Goal: Task Accomplishment & Management: Use online tool/utility

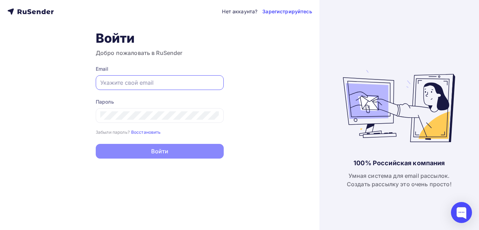
click at [157, 80] on input "text" at bounding box center [159, 83] width 119 height 8
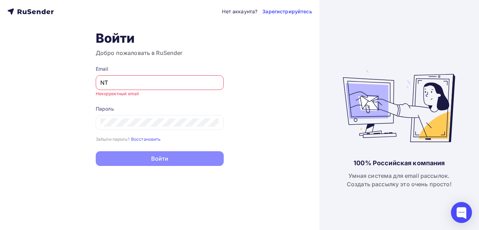
type input "N"
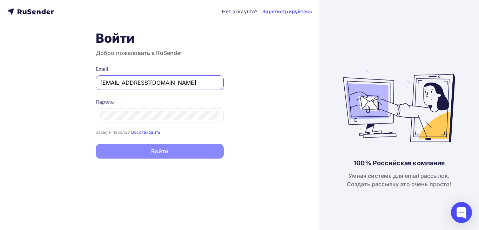
type input "[EMAIL_ADDRESS][DOMAIN_NAME]"
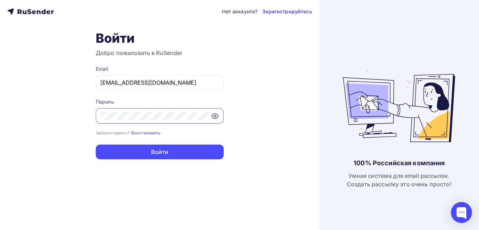
click at [217, 118] on icon at bounding box center [215, 116] width 8 height 8
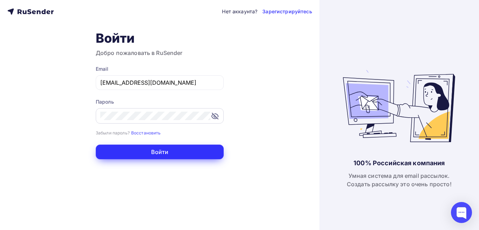
click at [157, 155] on button "Войти" at bounding box center [160, 152] width 128 height 15
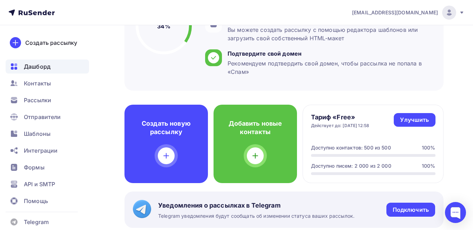
scroll to position [105, 0]
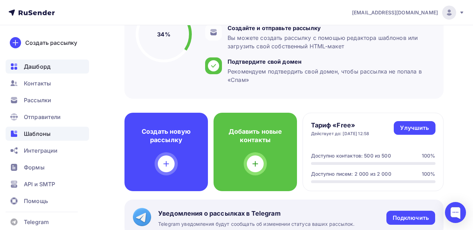
click at [46, 133] on span "Шаблоны" at bounding box center [37, 134] width 27 height 8
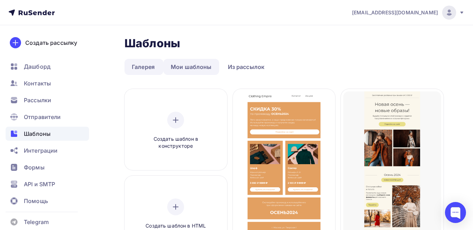
click at [191, 65] on link "Мои шаблоны" at bounding box center [191, 67] width 56 height 16
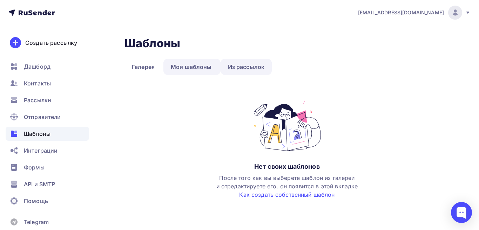
click at [243, 67] on link "Из рассылок" at bounding box center [246, 67] width 52 height 16
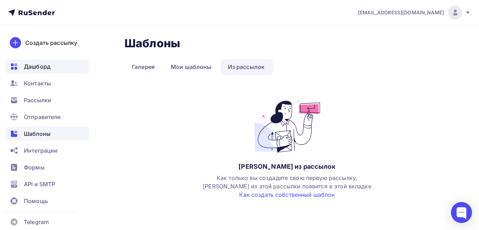
click at [33, 63] on span "Дашборд" at bounding box center [37, 66] width 27 height 8
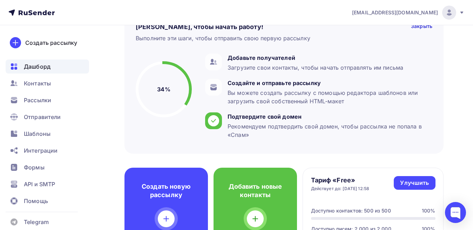
scroll to position [35, 0]
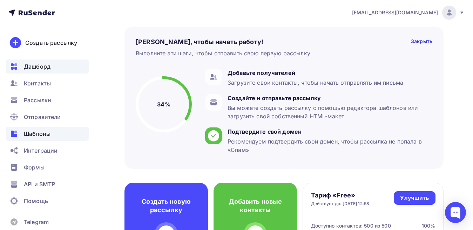
click at [42, 137] on span "Шаблоны" at bounding box center [37, 134] width 27 height 8
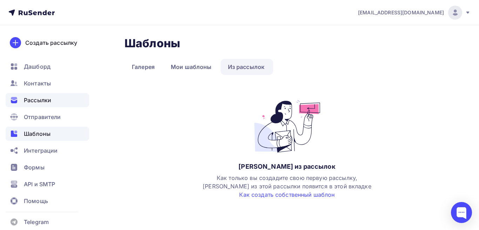
click at [32, 101] on span "Рассылки" at bounding box center [37, 100] width 27 height 8
